Goal: Task Accomplishment & Management: Use online tool/utility

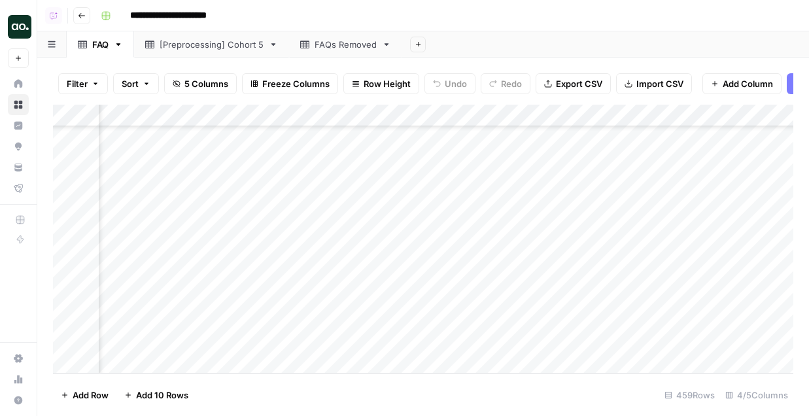
scroll to position [9977, 92]
click at [592, 311] on div "Add Column" at bounding box center [423, 239] width 740 height 269
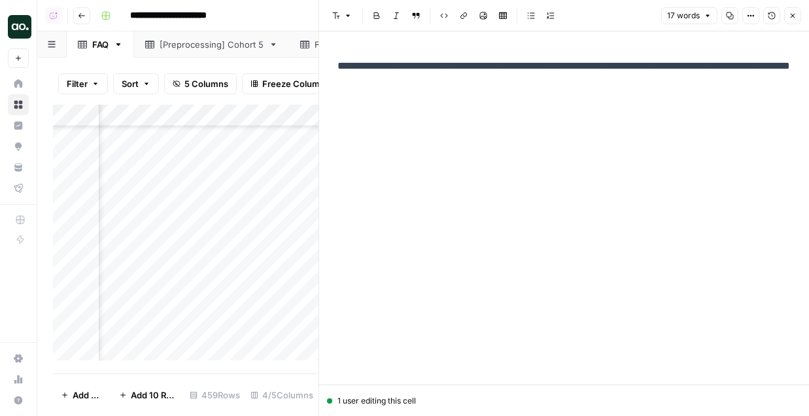
click at [792, 17] on icon "button" at bounding box center [792, 16] width 8 height 8
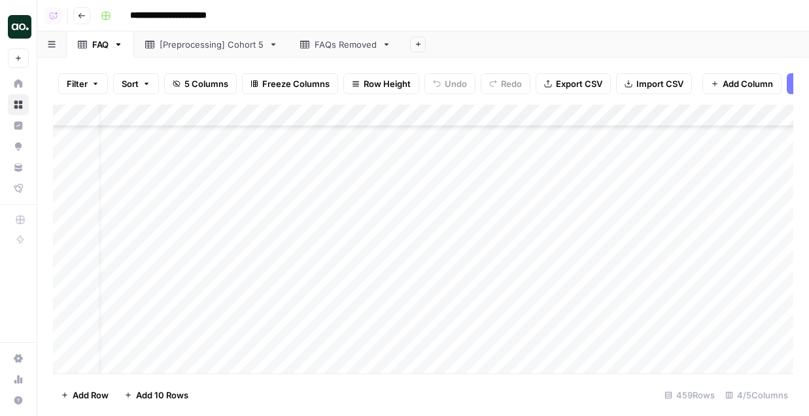
scroll to position [9238, 137]
